Goal: Task Accomplishment & Management: Use online tool/utility

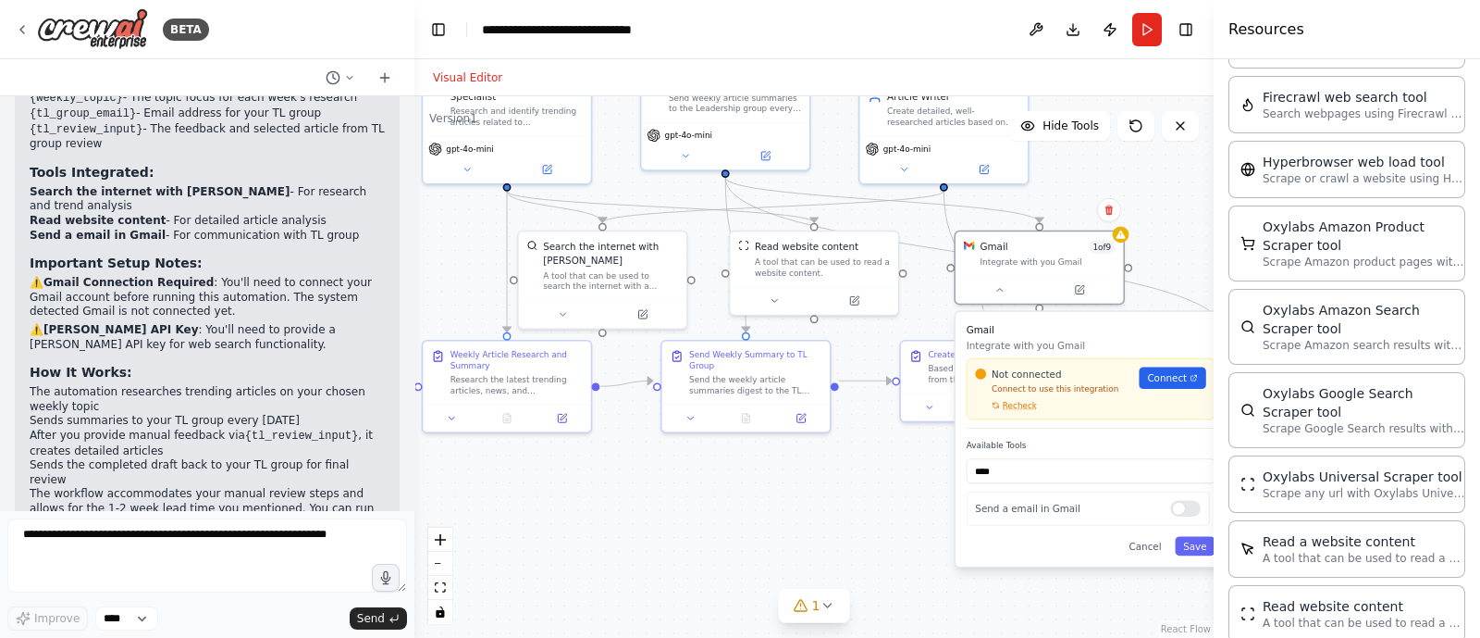
drag, startPoint x: 569, startPoint y: 413, endPoint x: 629, endPoint y: 201, distance: 220.3
click at [807, 537] on div ".deletable-edge-delete-btn { width: 20px; height: 20px; border: 0px solid #ffff…" at bounding box center [814, 366] width 799 height 541
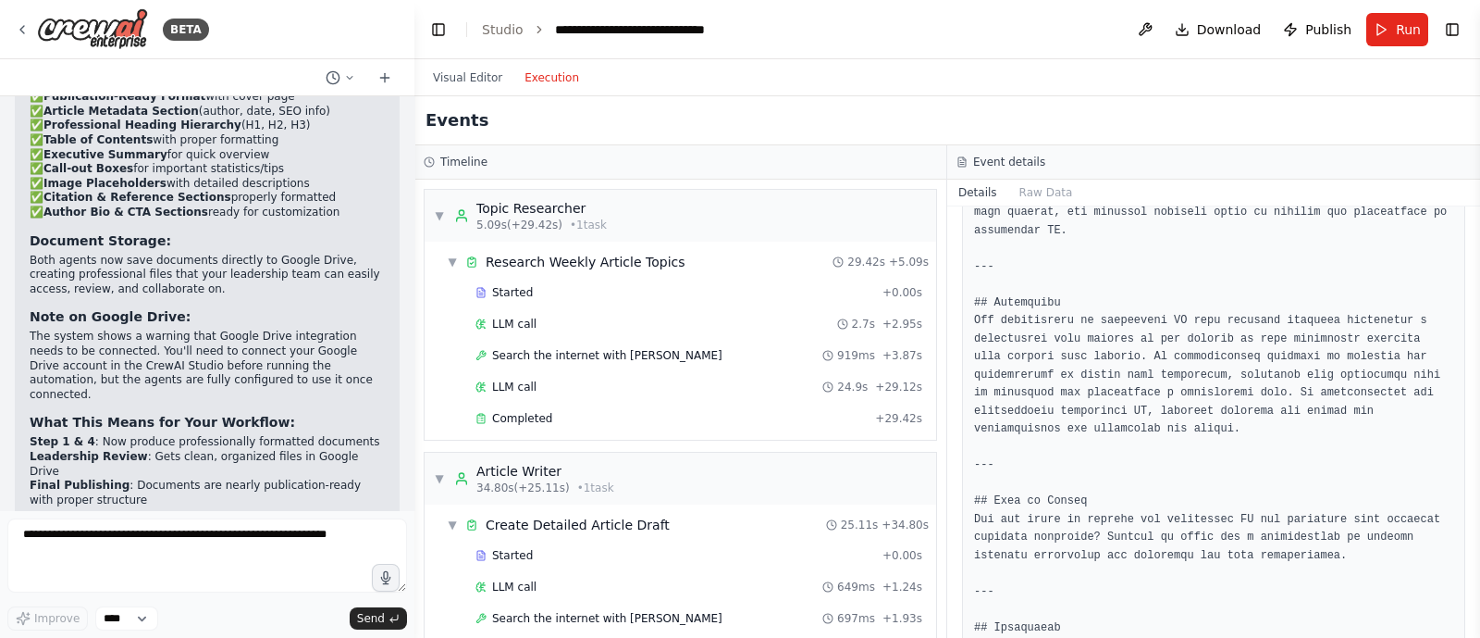
scroll to position [2489, 0]
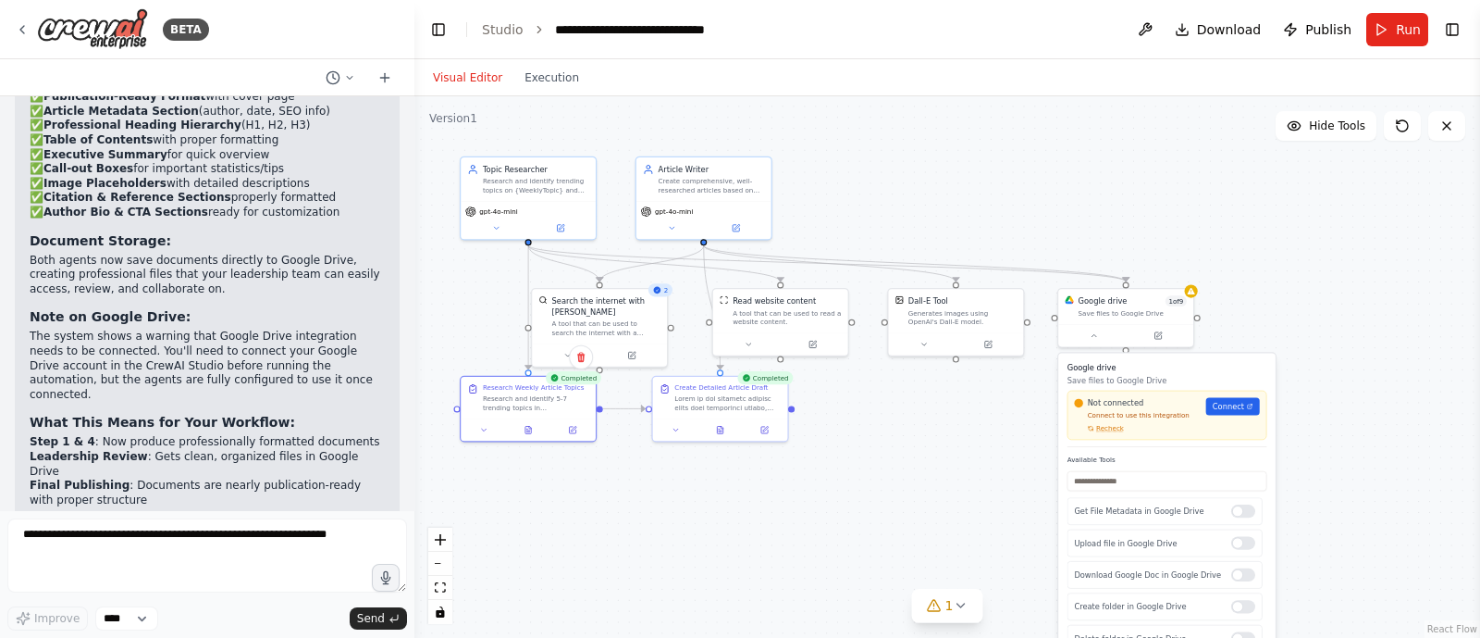
click at [444, 79] on button "Visual Editor" at bounding box center [468, 78] width 92 height 22
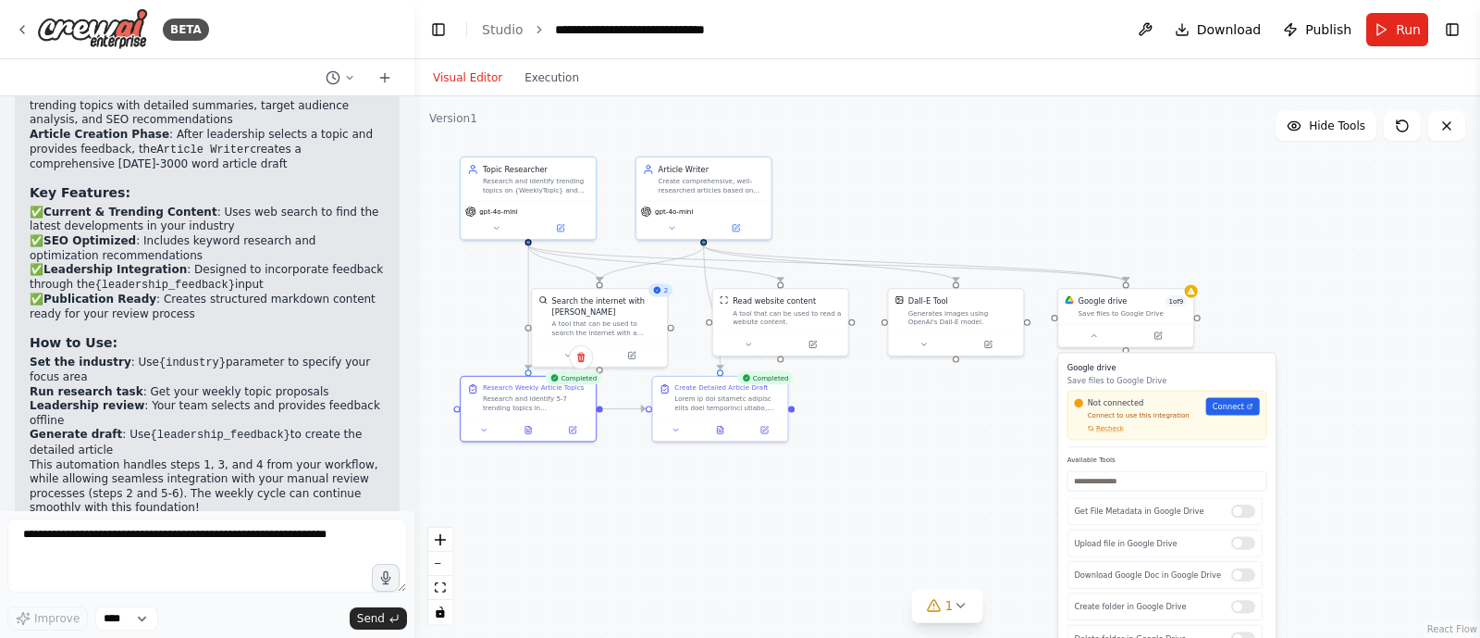
scroll to position [1319, 0]
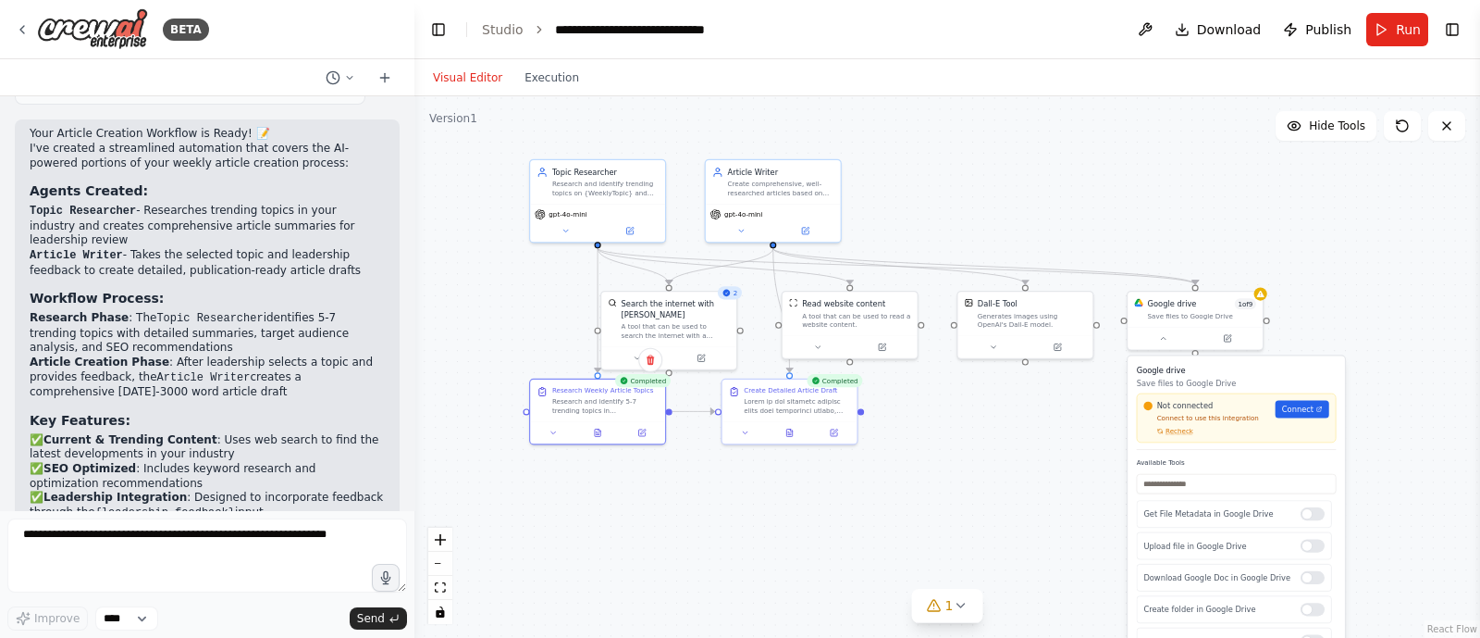
drag, startPoint x: 898, startPoint y: 465, endPoint x: 967, endPoint y: 469, distance: 69.5
click at [967, 469] on div ".deletable-edge-delete-btn { width: 20px; height: 20px; border: 0px solid #ffff…" at bounding box center [948, 366] width 1066 height 541
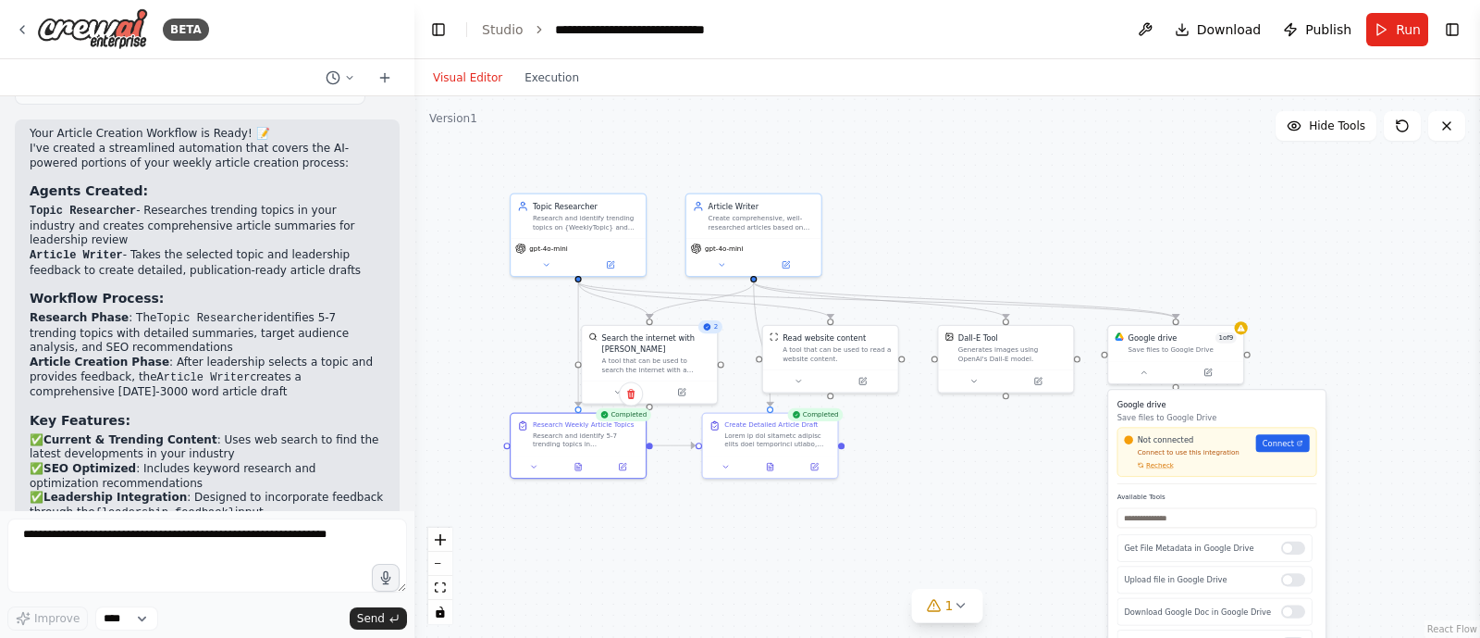
drag, startPoint x: 975, startPoint y: 440, endPoint x: 956, endPoint y: 476, distance: 41.0
click at [956, 476] on div ".deletable-edge-delete-btn { width: 20px; height: 20px; border: 0px solid #ffff…" at bounding box center [948, 366] width 1066 height 541
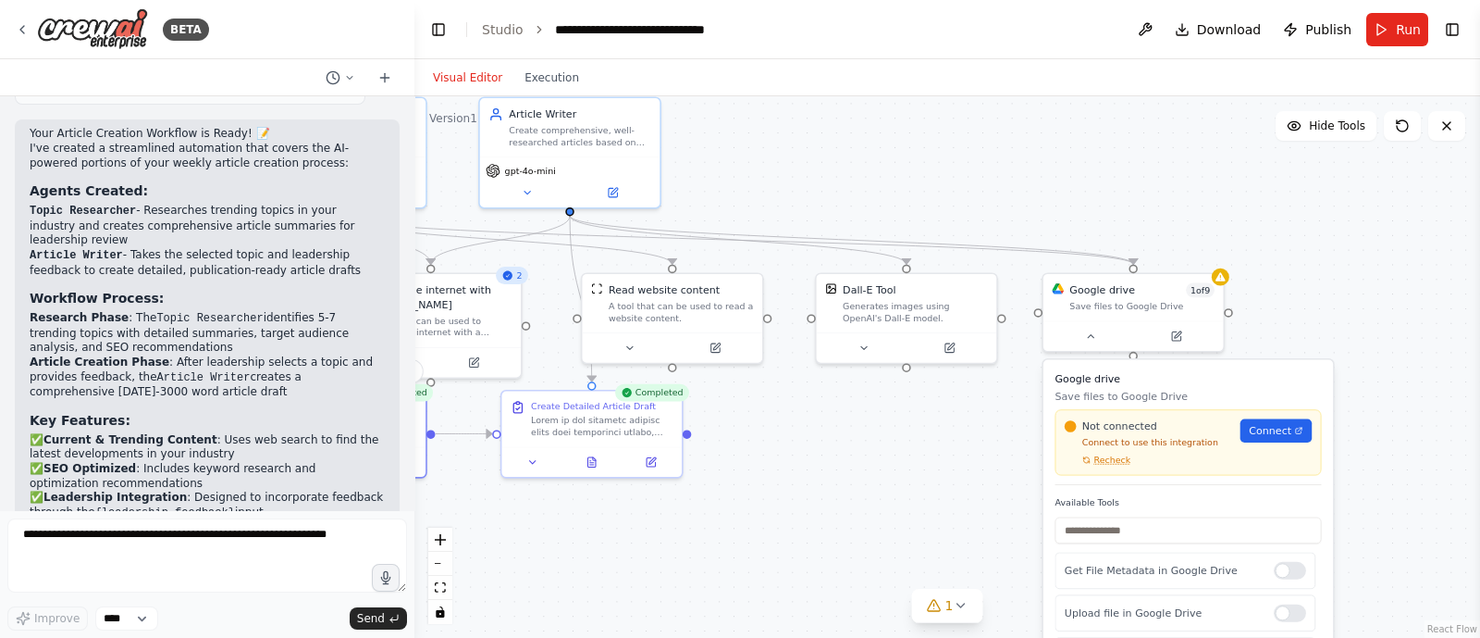
drag, startPoint x: 906, startPoint y: 483, endPoint x: 637, endPoint y: 502, distance: 269.9
click at [637, 502] on div ".deletable-edge-delete-btn { width: 20px; height: 20px; border: 0px solid #ffff…" at bounding box center [948, 366] width 1066 height 541
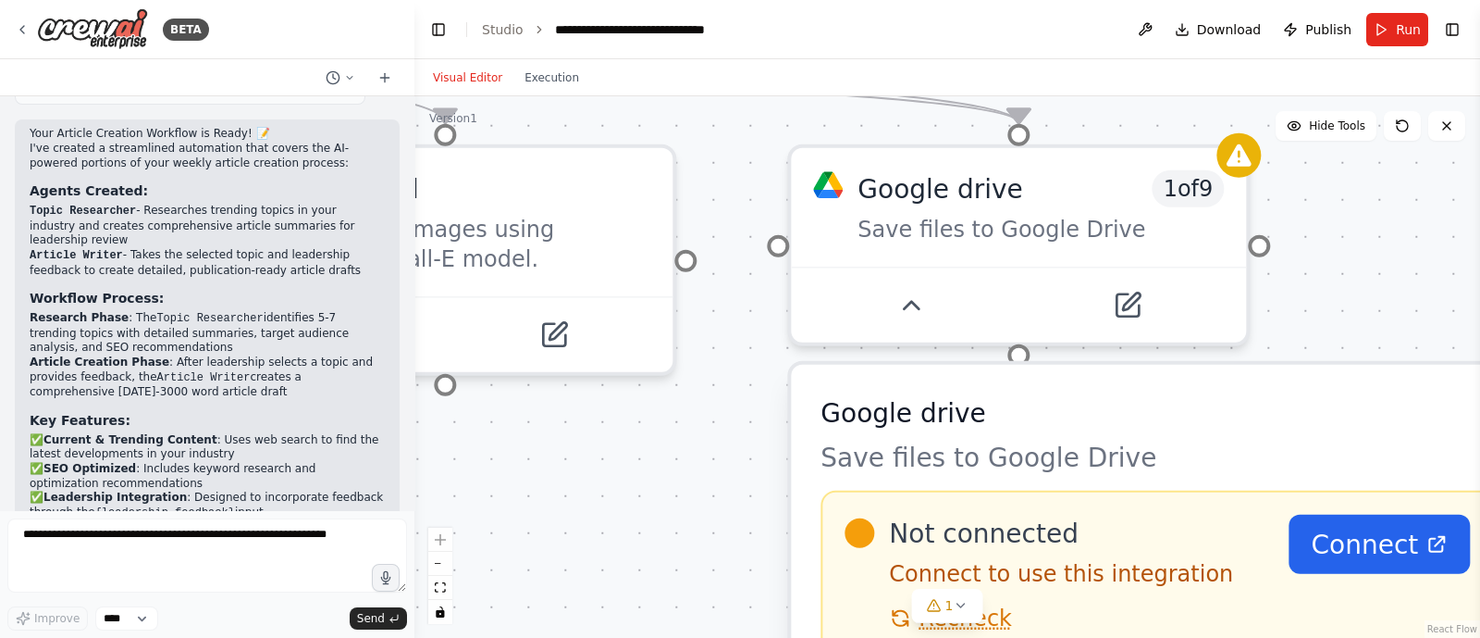
drag, startPoint x: 761, startPoint y: 390, endPoint x: 660, endPoint y: 500, distance: 148.6
click at [661, 500] on div ".deletable-edge-delete-btn { width: 20px; height: 20px; border: 0px solid #ffff…" at bounding box center [948, 366] width 1066 height 541
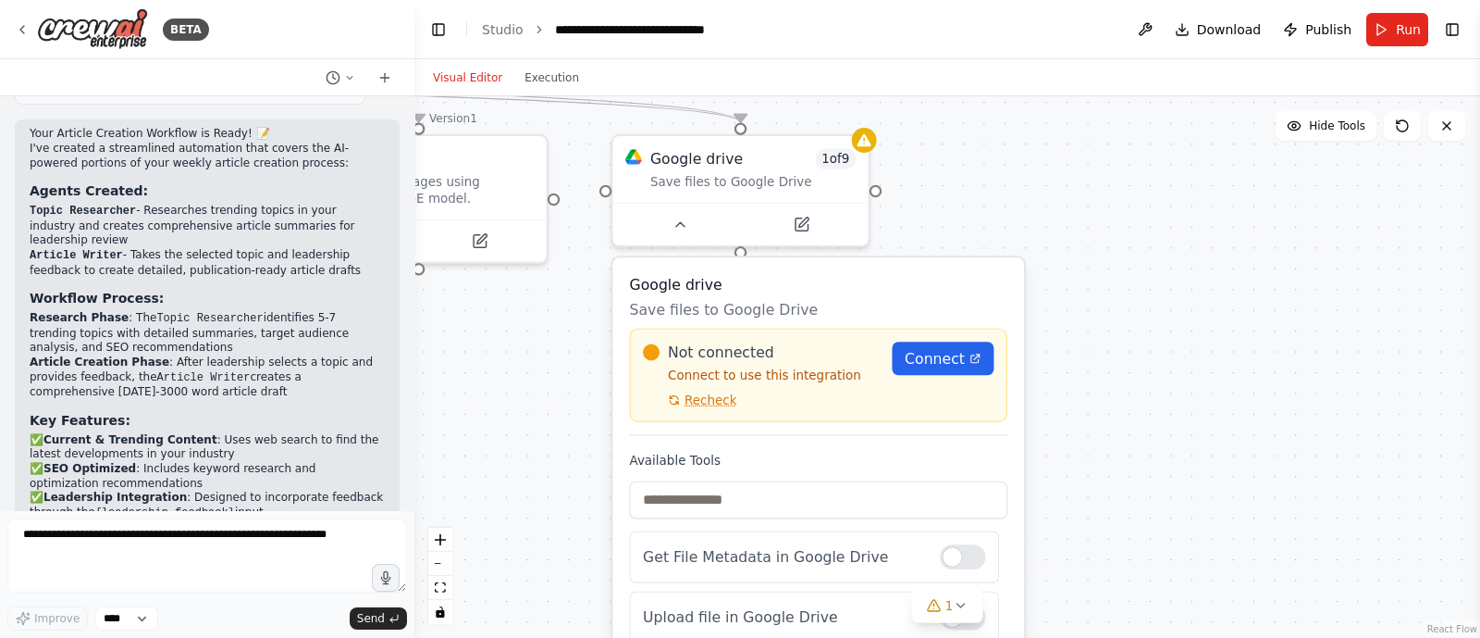
drag, startPoint x: 627, startPoint y: 533, endPoint x: 525, endPoint y: 390, distance: 176.4
click at [525, 390] on div ".deletable-edge-delete-btn { width: 20px; height: 20px; border: 0px solid #ffff…" at bounding box center [948, 366] width 1066 height 541
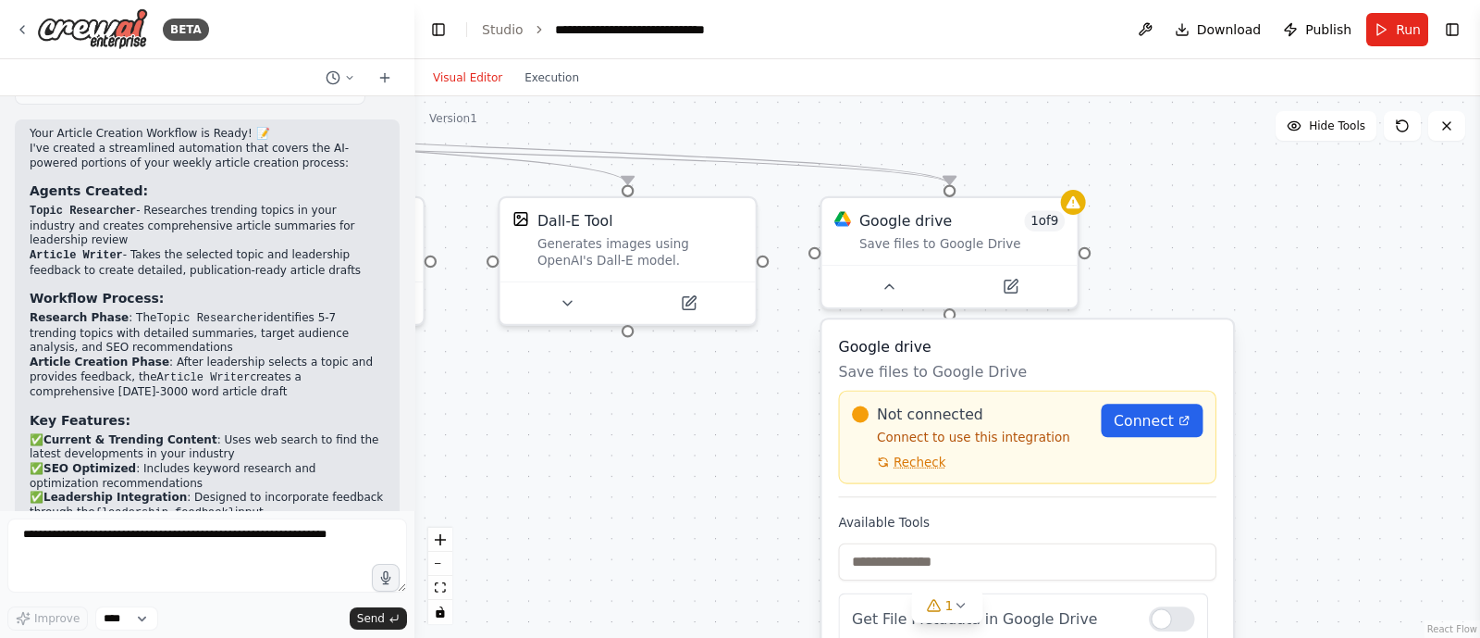
drag, startPoint x: 526, startPoint y: 401, endPoint x: 737, endPoint y: 463, distance: 219.0
click at [737, 463] on div ".deletable-edge-delete-btn { width: 20px; height: 20px; border: 0px solid #ffff…" at bounding box center [948, 366] width 1066 height 541
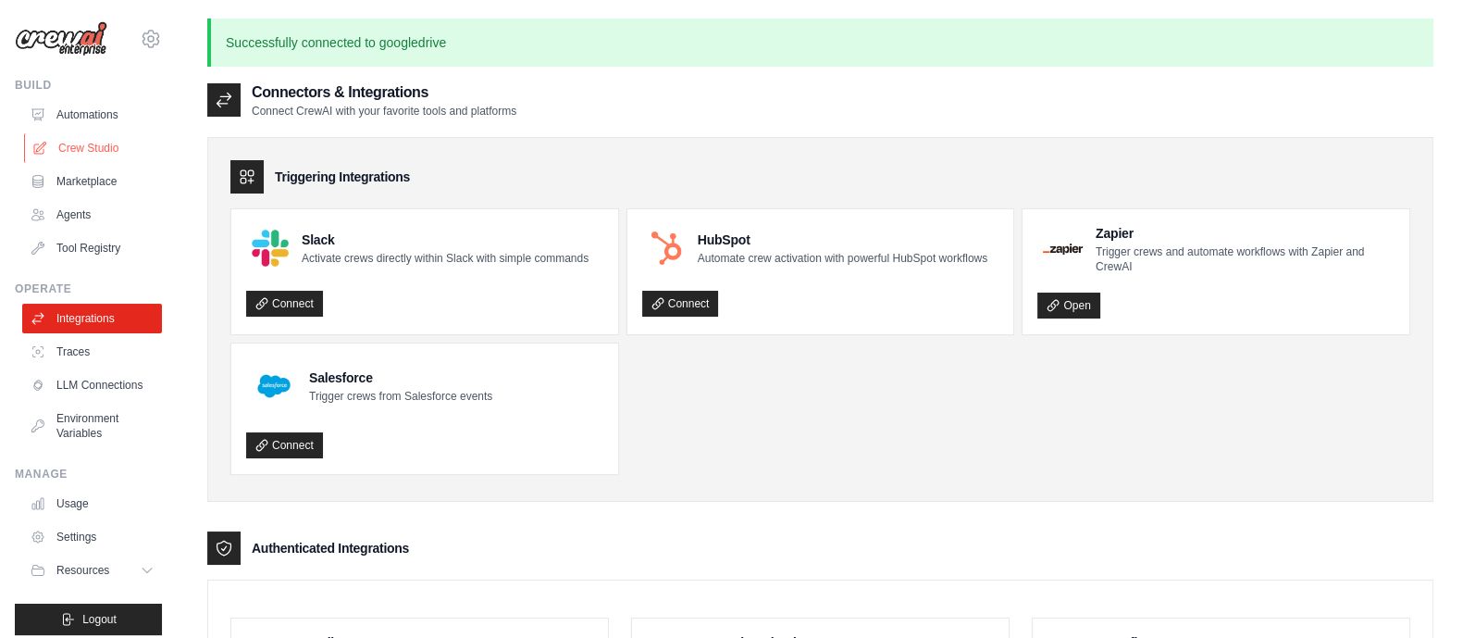
click at [82, 146] on link "Crew Studio" at bounding box center [94, 148] width 140 height 30
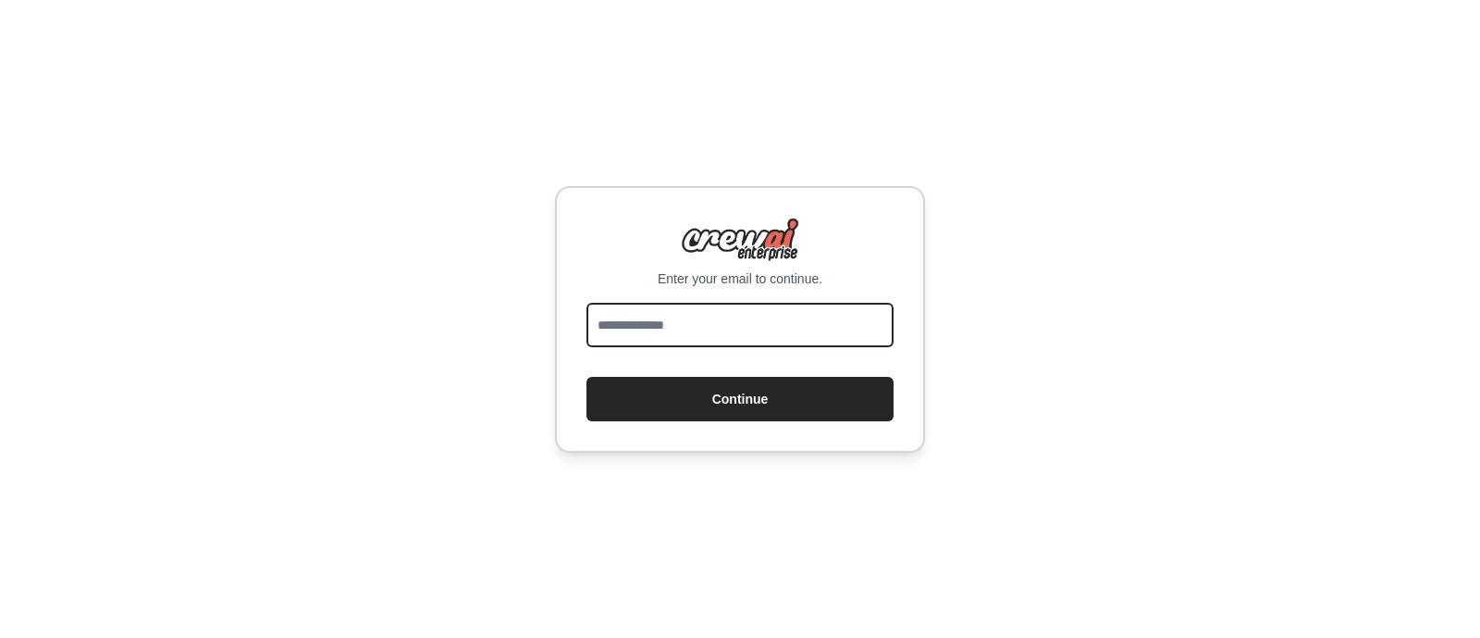
drag, startPoint x: 642, startPoint y: 330, endPoint x: 657, endPoint y: 353, distance: 26.7
click at [642, 330] on input "email" at bounding box center [740, 325] width 307 height 44
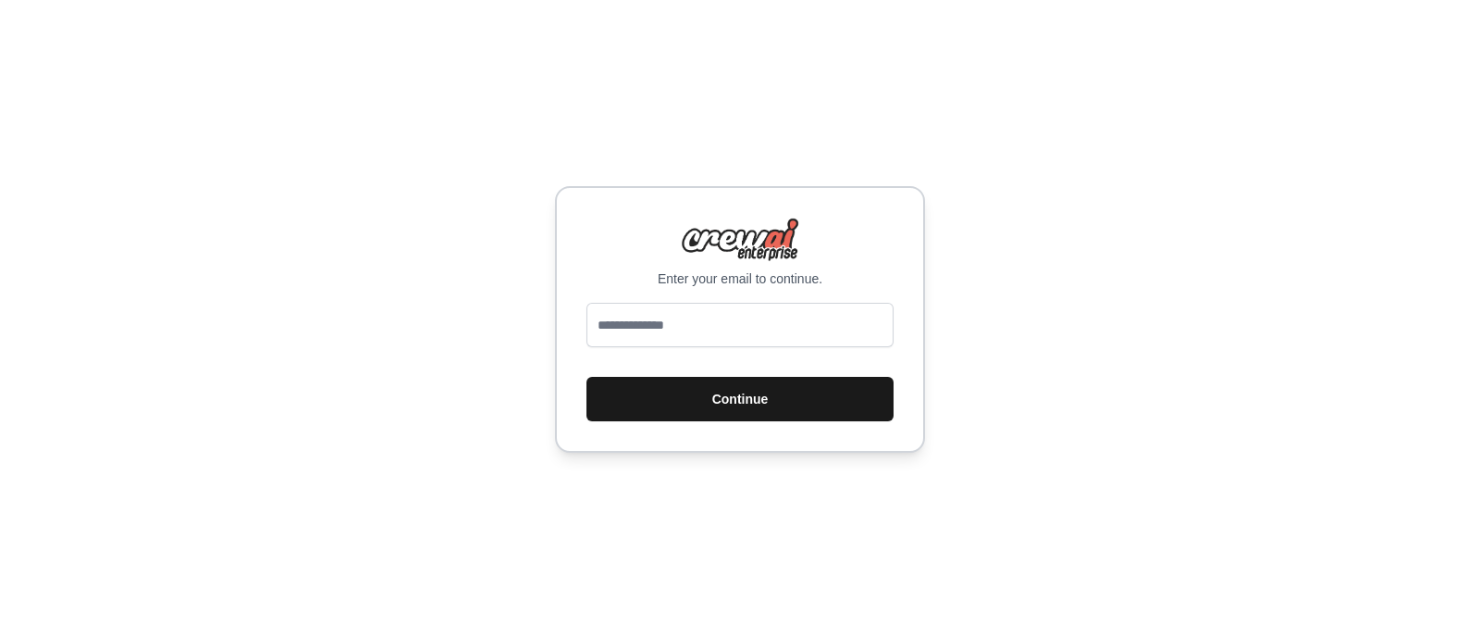
click at [652, 415] on button "Continue" at bounding box center [740, 399] width 307 height 44
click at [648, 398] on button "Continue" at bounding box center [740, 399] width 307 height 44
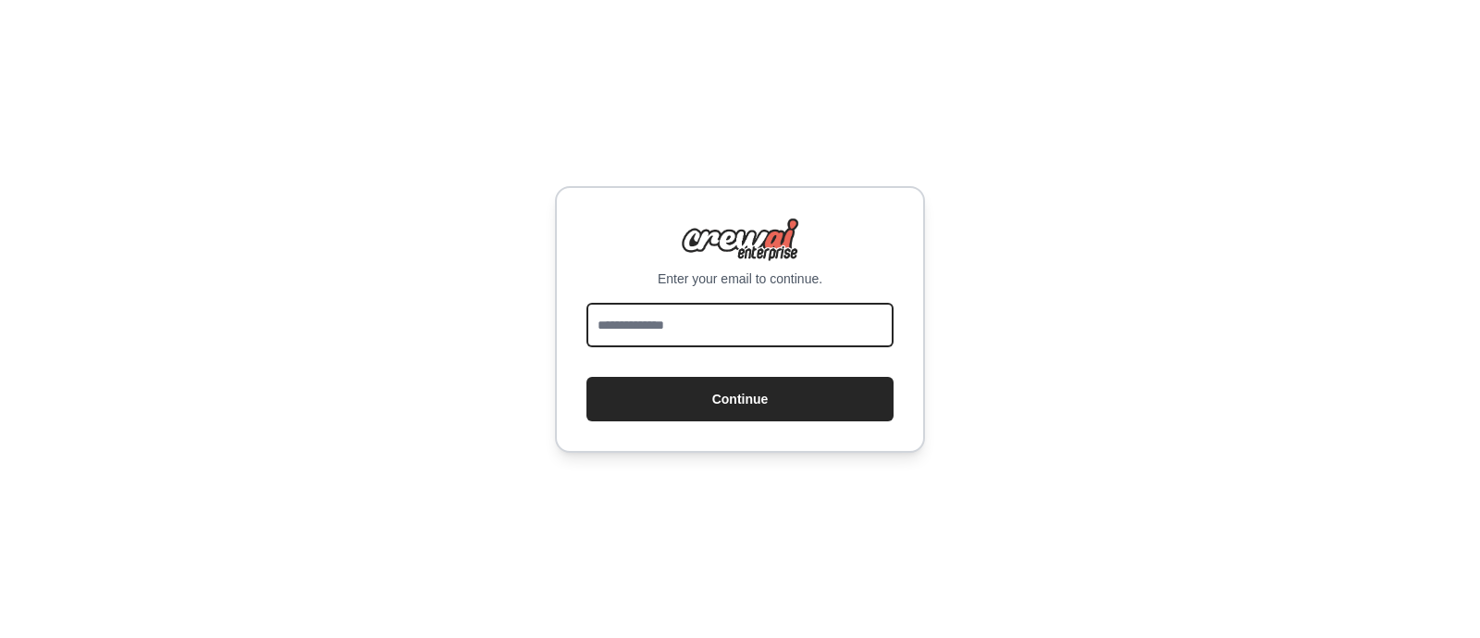
click at [667, 325] on input "email" at bounding box center [740, 325] width 307 height 44
type input "**********"
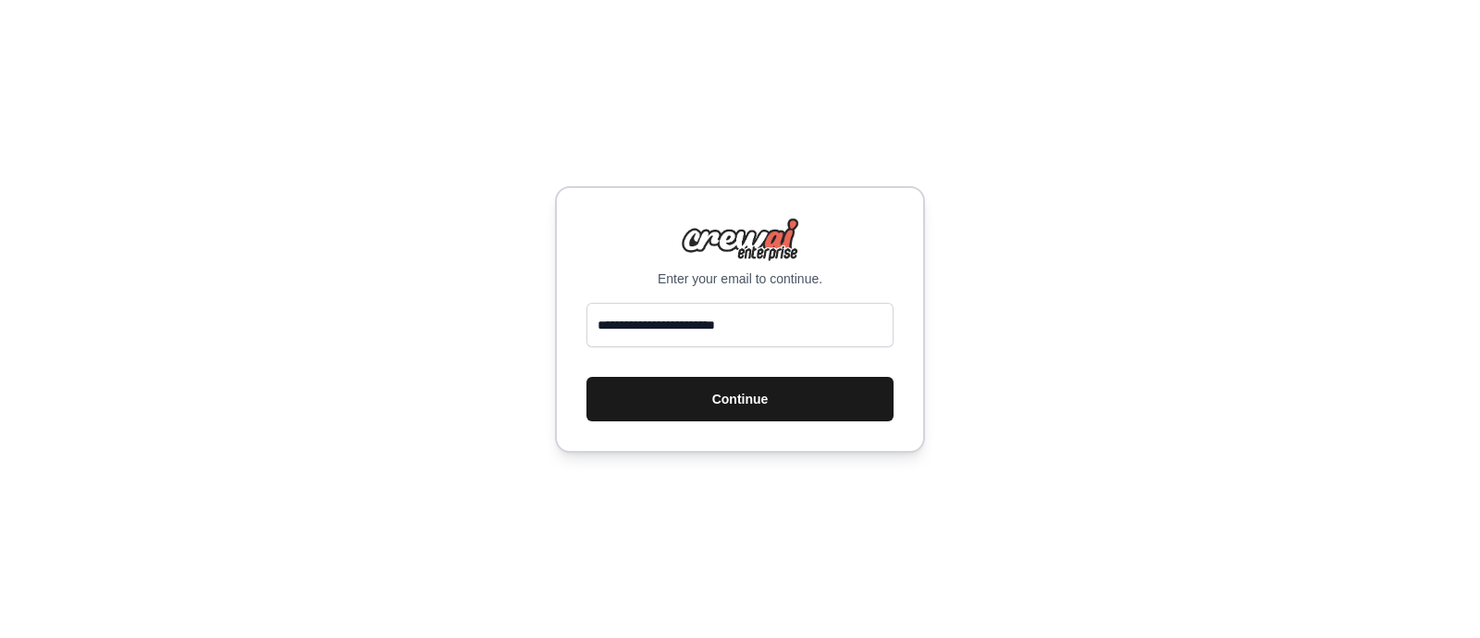
click at [643, 390] on button "Continue" at bounding box center [740, 399] width 307 height 44
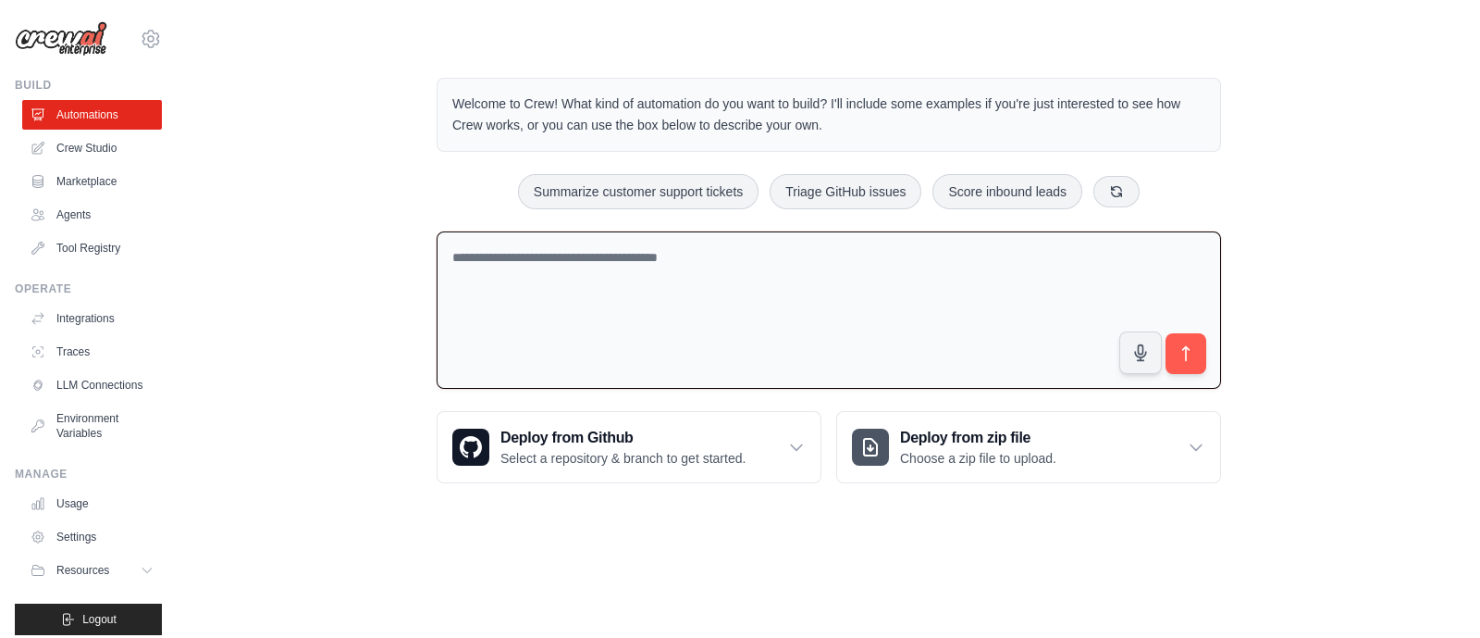
click at [569, 334] on textarea at bounding box center [829, 310] width 785 height 158
paste textarea "**********"
type textarea "**********"
click at [76, 333] on ul "Integrations Traces LLM Connections Environment Variables" at bounding box center [92, 375] width 140 height 144
click at [76, 325] on link "Integrations" at bounding box center [94, 318] width 140 height 30
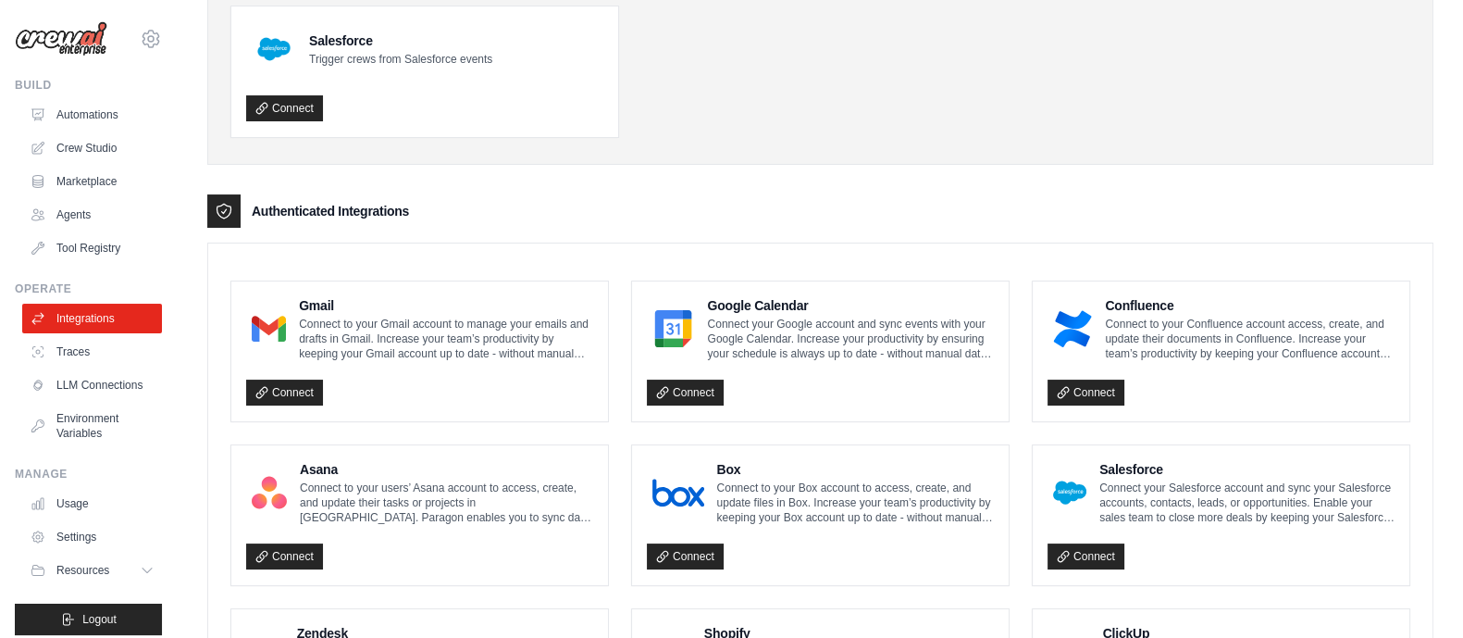
scroll to position [275, 0]
click at [281, 386] on link "Connect" at bounding box center [284, 391] width 77 height 26
